Goal: Information Seeking & Learning: Learn about a topic

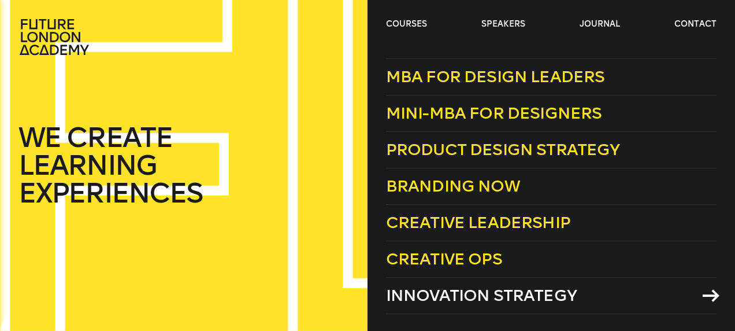
click at [458, 290] on span "Innovation Strategy" at bounding box center [481, 295] width 191 height 19
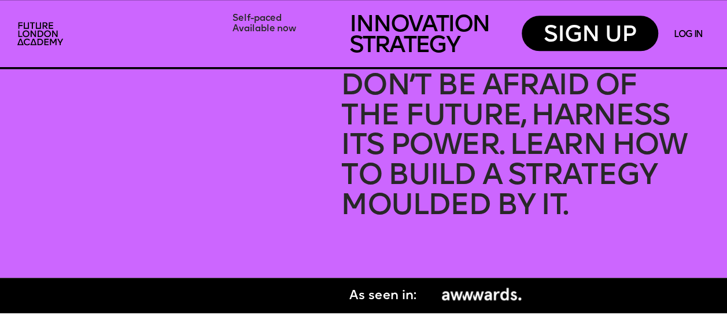
scroll to position [636, 0]
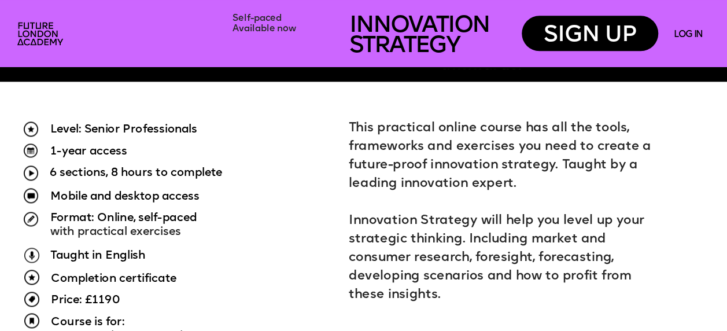
click at [119, 172] on span "6 sections, 8 hours to complete" at bounding box center [136, 174] width 172 height 12
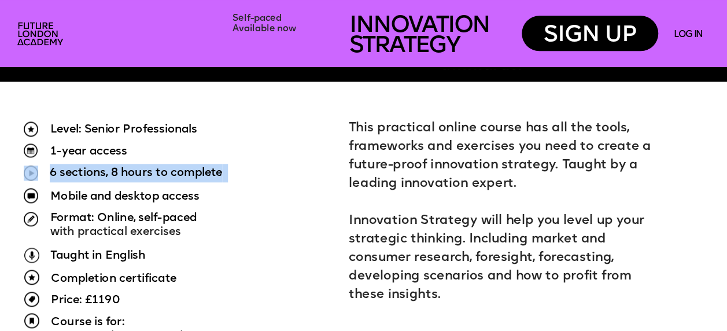
click at [119, 172] on span "6 sections, 8 hours to complete" at bounding box center [136, 174] width 172 height 12
drag, startPoint x: 119, startPoint y: 172, endPoint x: 79, endPoint y: 158, distance: 43.0
click at [79, 157] on span "1-year access" at bounding box center [88, 151] width 77 height 12
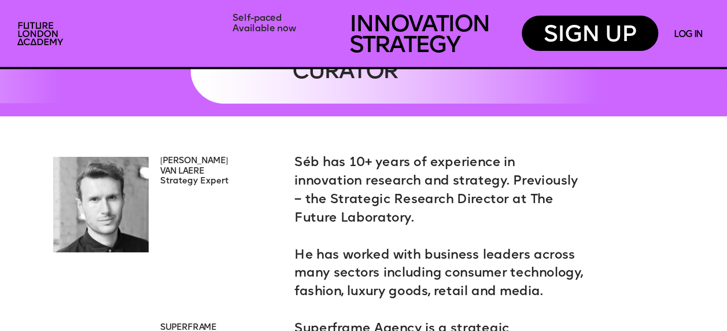
scroll to position [2255, 0]
